Goal: Check status: Check status

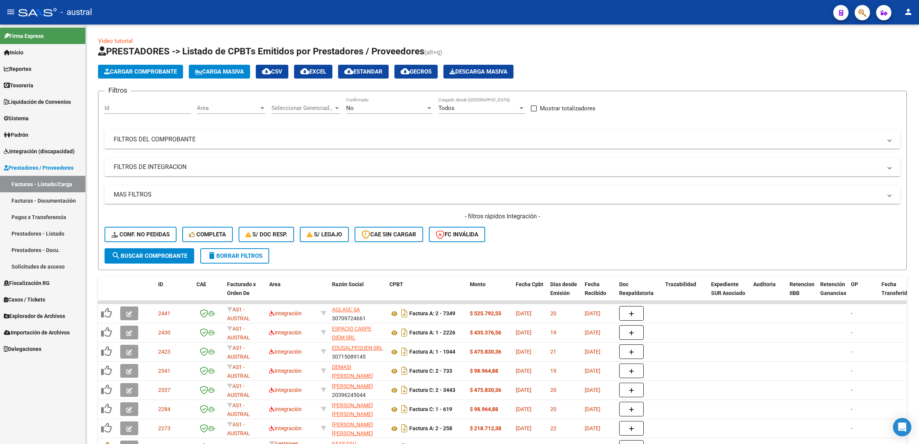
click at [63, 153] on span "Integración (discapacidad)" at bounding box center [39, 151] width 71 height 8
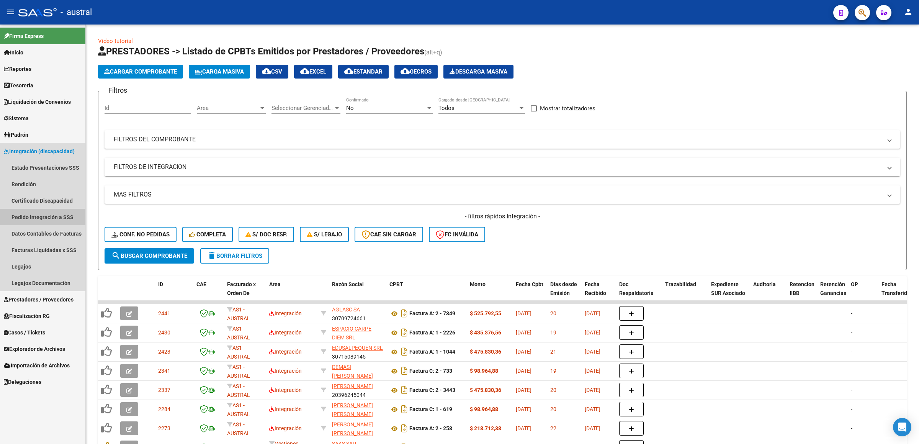
click at [65, 218] on link "Pedido Integración a SSS" at bounding box center [42, 217] width 85 height 16
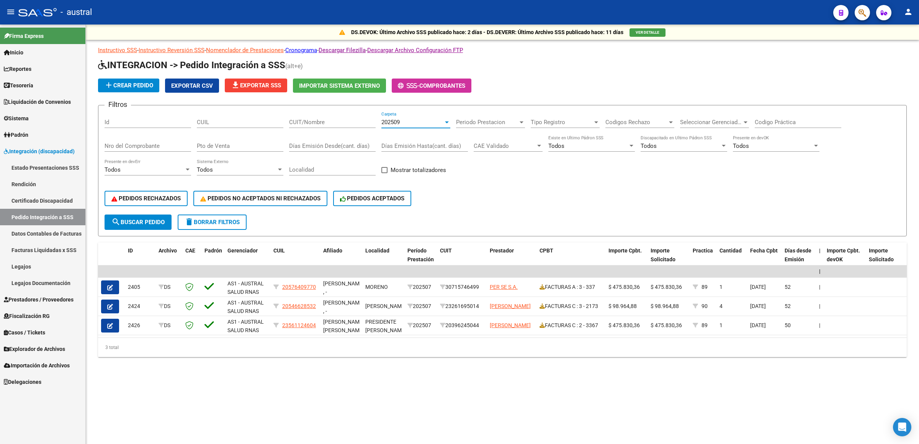
click at [407, 125] on div "202509" at bounding box center [412, 122] width 62 height 7
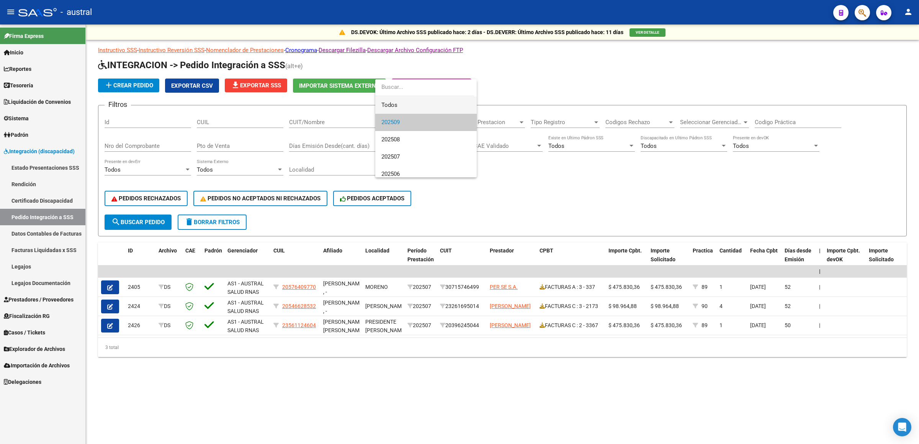
click at [408, 105] on span "Todos" at bounding box center [425, 104] width 89 height 17
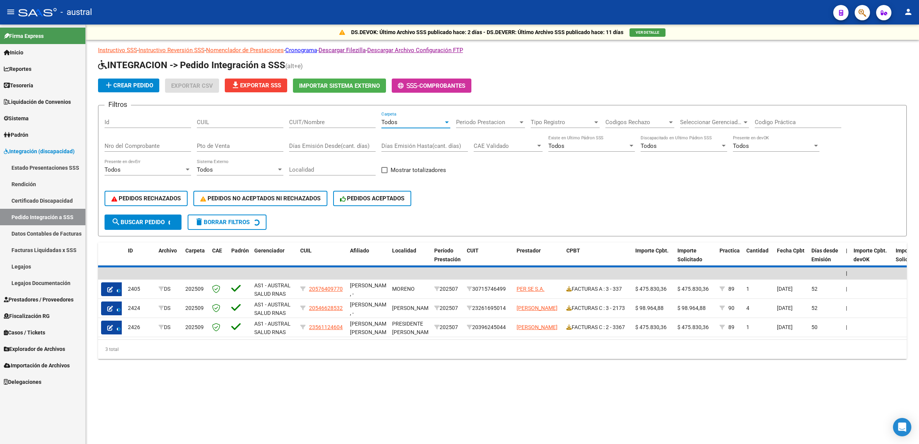
click at [348, 123] on input "CUIT/Nombre" at bounding box center [332, 122] width 87 height 7
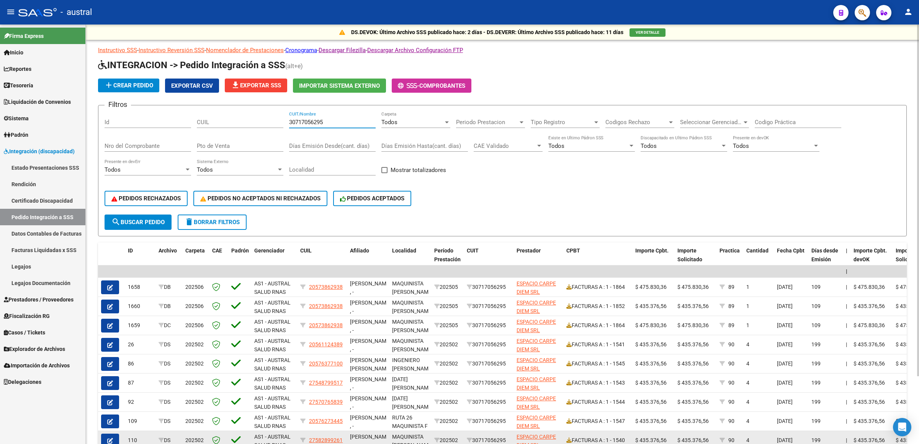
type input "30717056295"
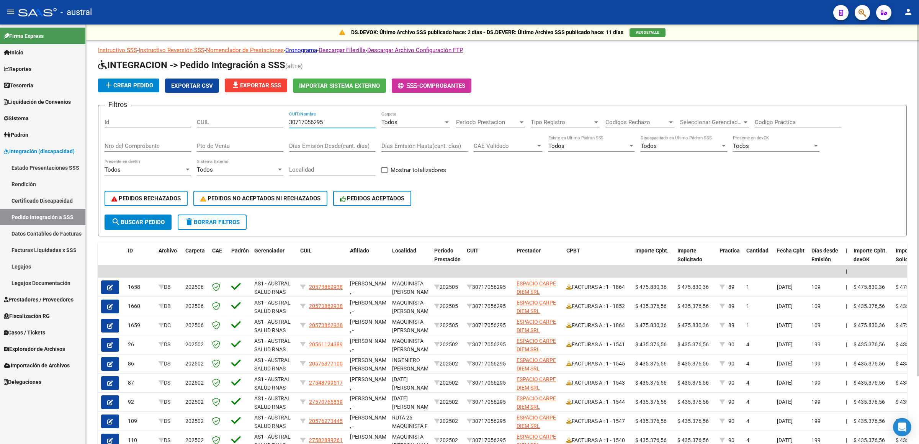
click at [335, 119] on input "30717056295" at bounding box center [332, 122] width 87 height 7
click at [146, 221] on span "search Buscar Pedido" at bounding box center [137, 222] width 53 height 7
click at [445, 123] on div at bounding box center [447, 122] width 4 height 2
click at [445, 123] on span "Todos" at bounding box center [425, 122] width 89 height 17
click at [243, 123] on input "CUIL" at bounding box center [240, 122] width 87 height 7
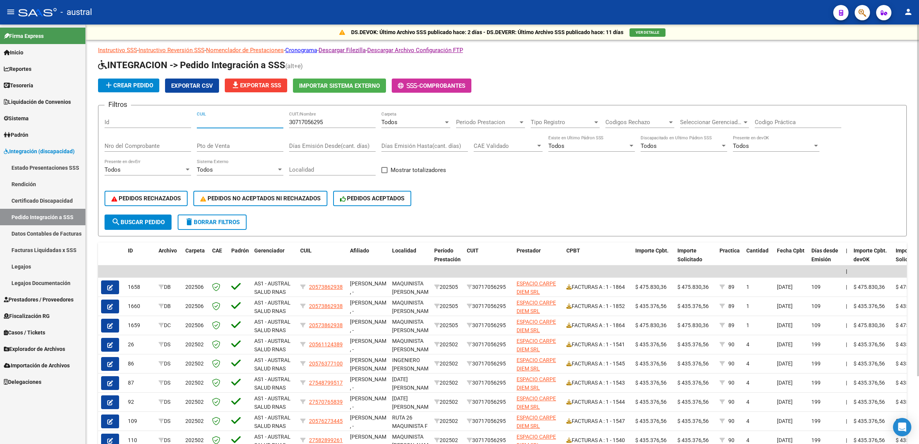
click at [538, 231] on form "Filtros Id CUIL 30717056295 CUIT/Nombre Todos Carpeta Periodo Prestacion Period…" at bounding box center [502, 170] width 809 height 131
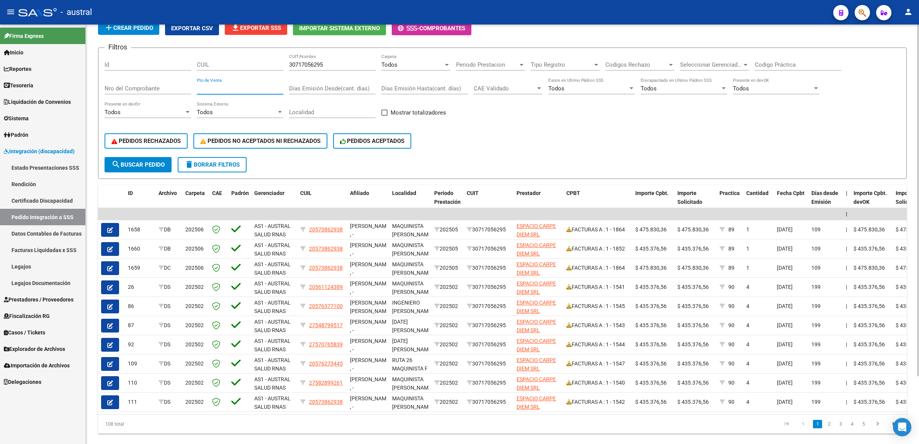
click at [199, 91] on input "Pto de Venta" at bounding box center [240, 88] width 87 height 7
click at [169, 91] on input "Nro del Comprobante" at bounding box center [148, 88] width 87 height 7
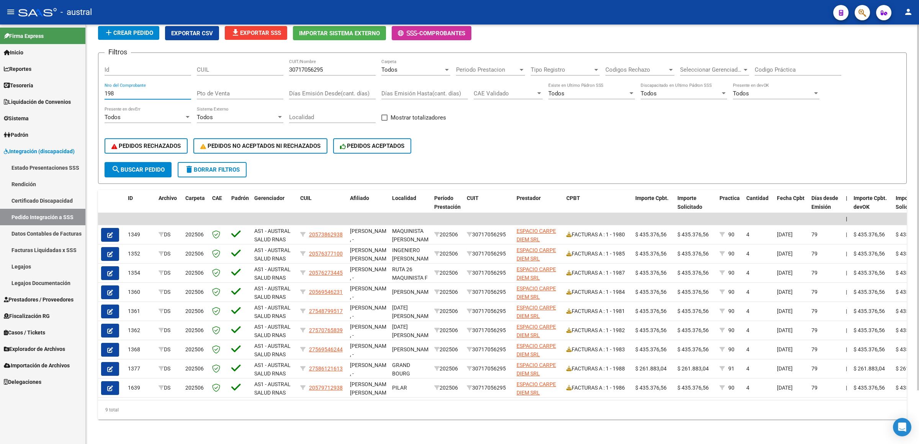
click at [142, 91] on input "198" at bounding box center [148, 93] width 87 height 7
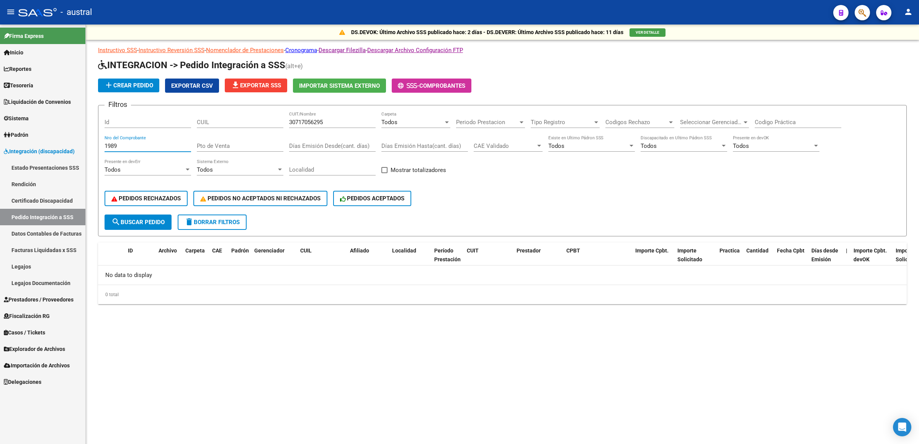
scroll to position [0, 0]
type input "1989"
